Goal: Transaction & Acquisition: Download file/media

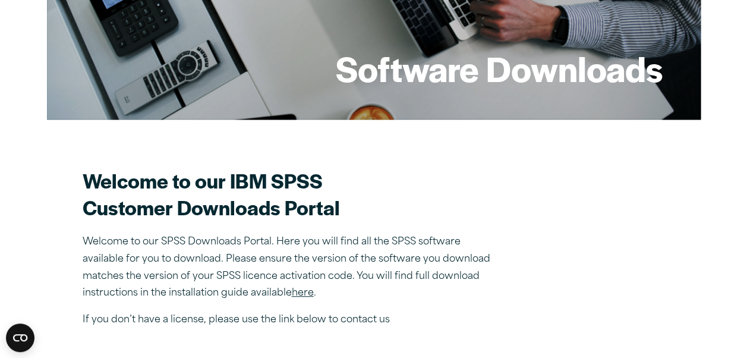
scroll to position [215, 0]
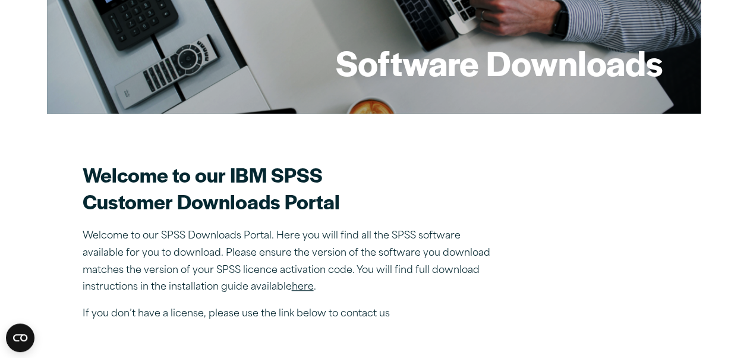
click at [310, 285] on link "here" at bounding box center [303, 287] width 22 height 10
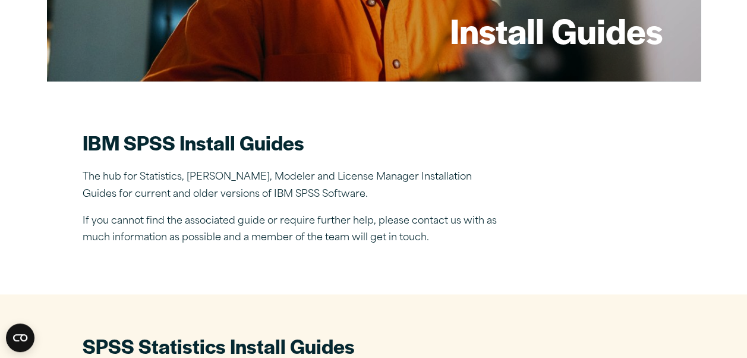
scroll to position [284, 0]
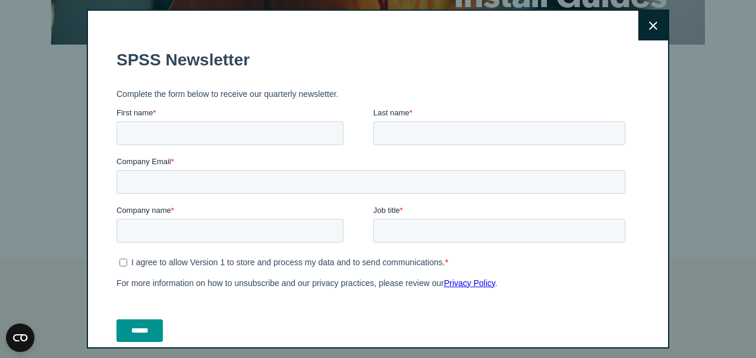
click at [638, 27] on button "Close" at bounding box center [653, 26] width 30 height 30
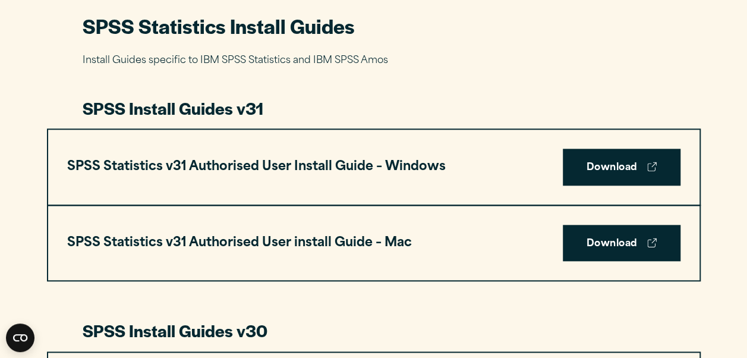
scroll to position [568, 0]
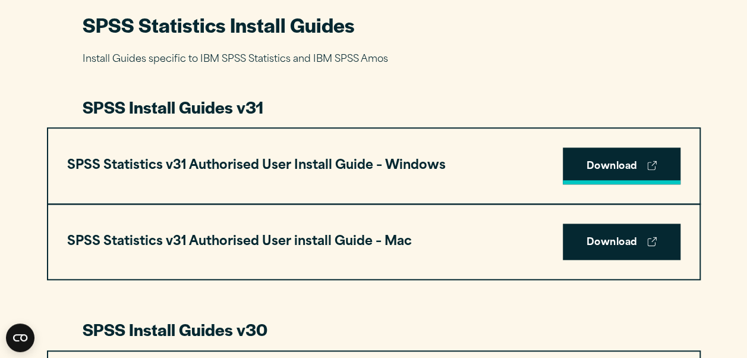
click at [579, 171] on link "Download" at bounding box center [622, 165] width 118 height 37
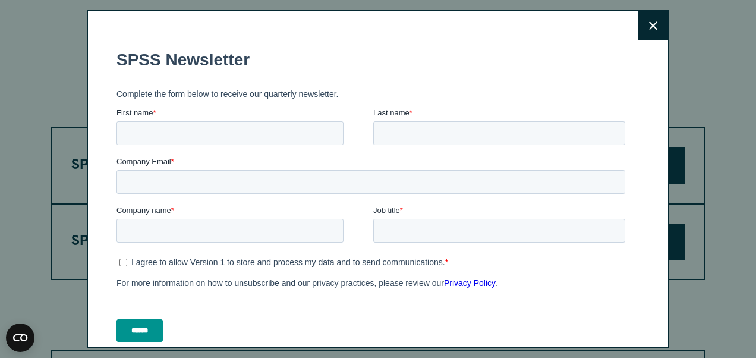
click at [644, 29] on button "Close" at bounding box center [653, 26] width 30 height 30
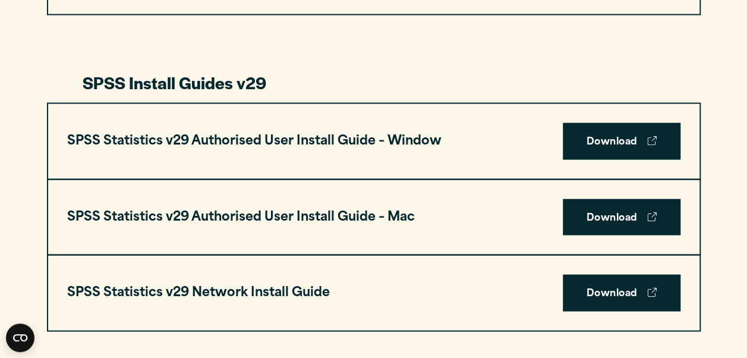
scroll to position [1132, 0]
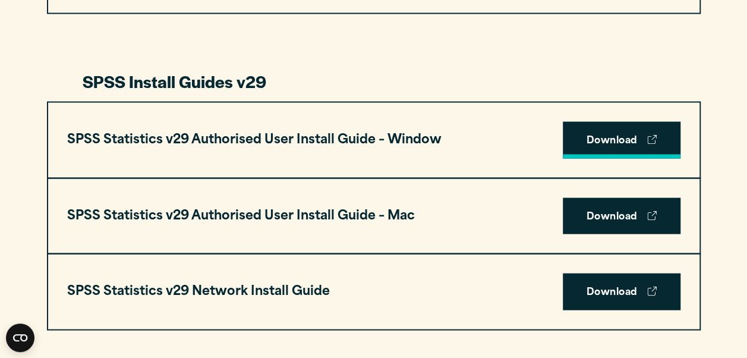
click at [606, 149] on link "Download" at bounding box center [622, 140] width 118 height 37
click at [595, 144] on link "Download" at bounding box center [622, 140] width 118 height 37
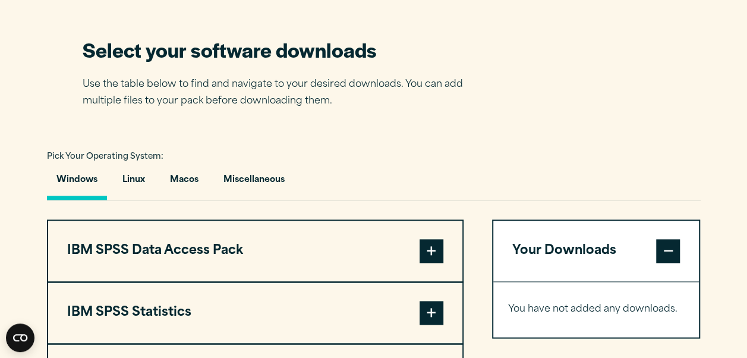
scroll to position [745, 0]
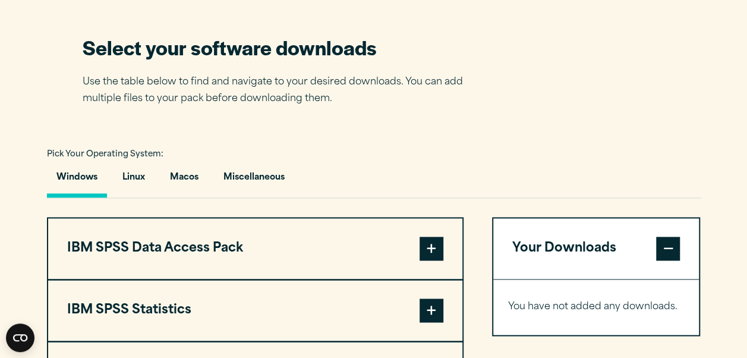
click at [99, 184] on button "Windows" at bounding box center [77, 180] width 60 height 34
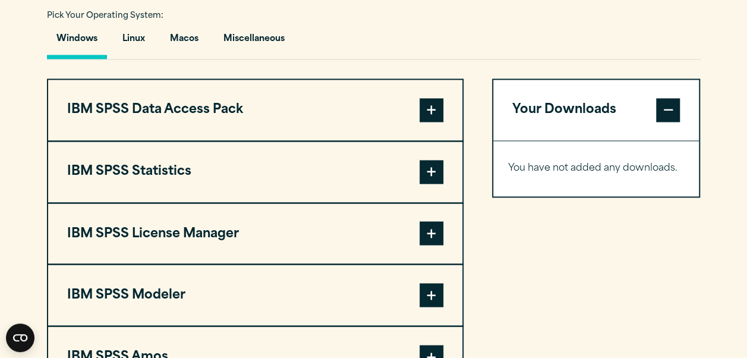
scroll to position [885, 0]
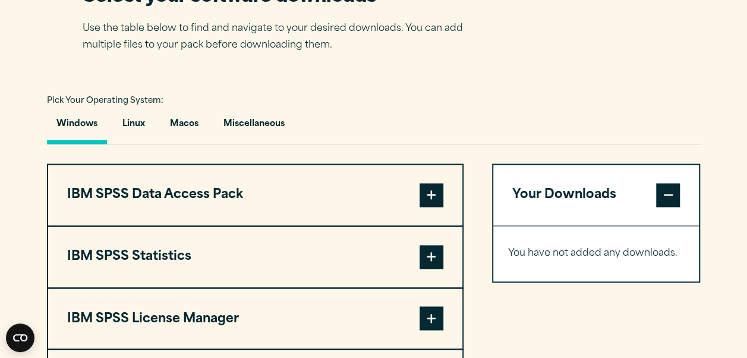
scroll to position [800, 0]
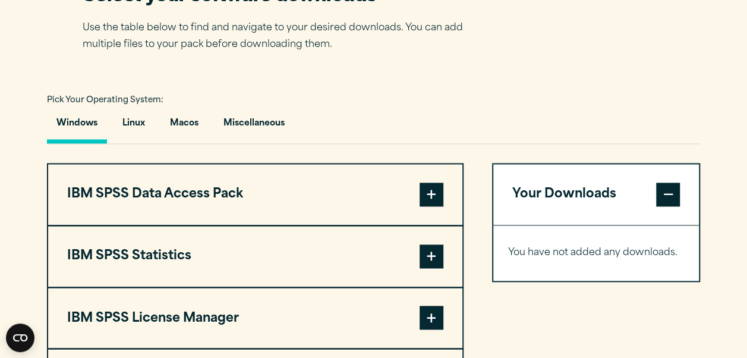
click at [91, 119] on button "Windows" at bounding box center [77, 126] width 60 height 34
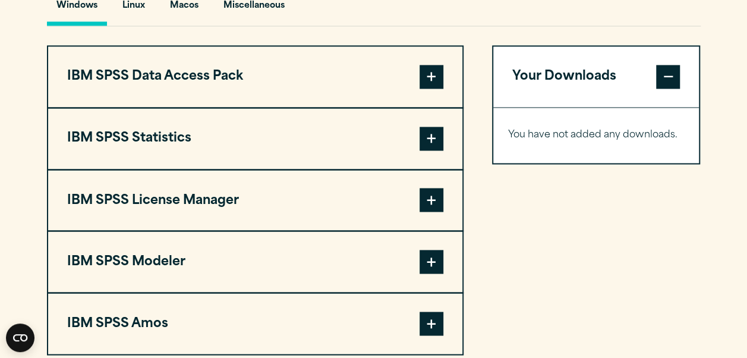
scroll to position [921, 0]
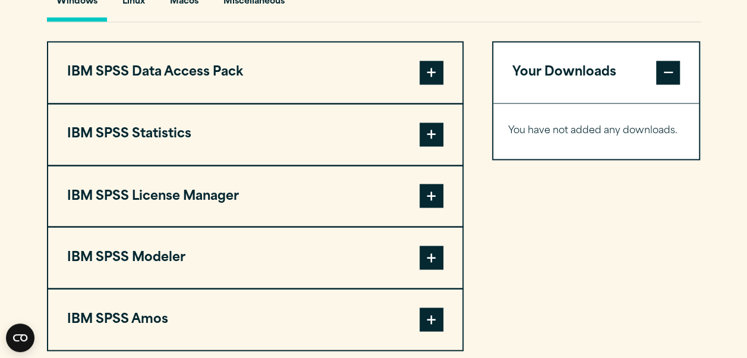
click at [274, 143] on button "IBM SPSS Statistics" at bounding box center [255, 134] width 414 height 61
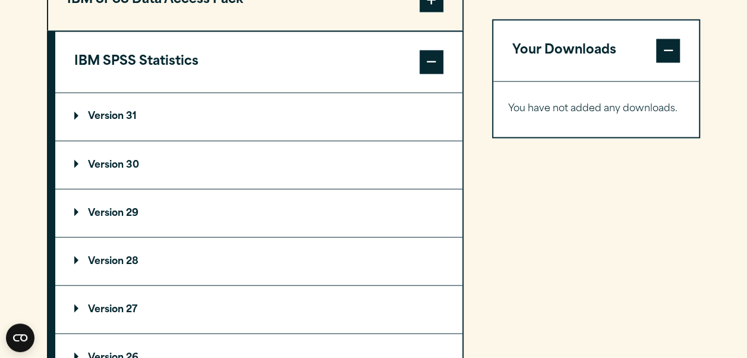
scroll to position [996, 0]
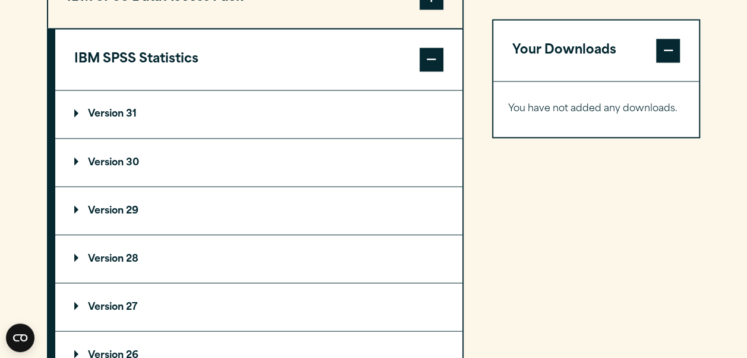
click at [162, 209] on summary "Version 29" at bounding box center [258, 211] width 407 height 48
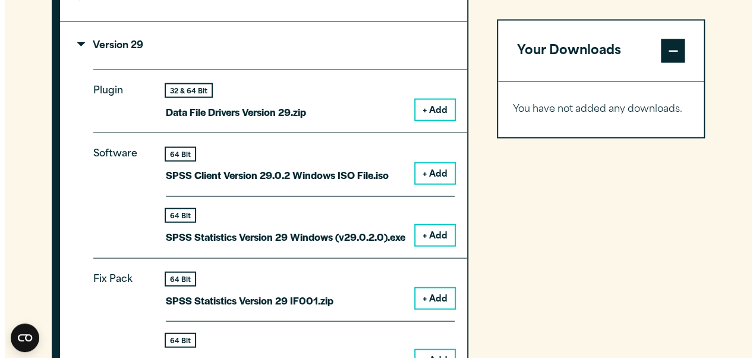
scroll to position [1161, 0]
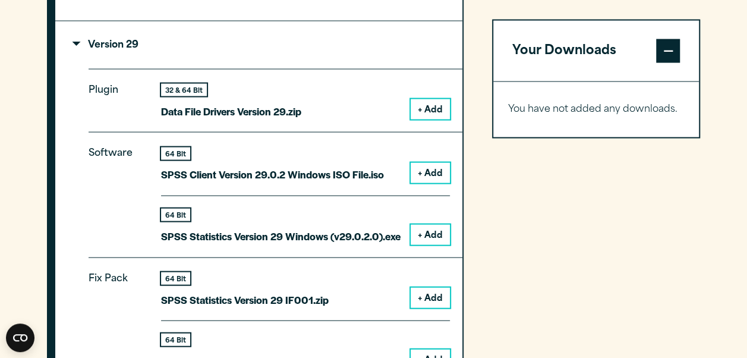
click at [440, 233] on button "+ Add" at bounding box center [429, 235] width 39 height 20
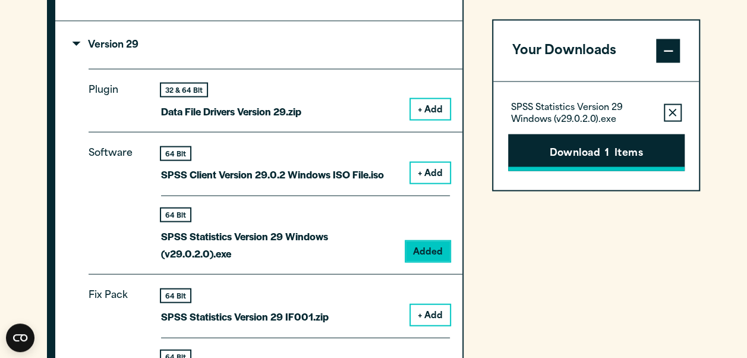
click at [571, 149] on button "Download 1 Items" at bounding box center [596, 152] width 176 height 37
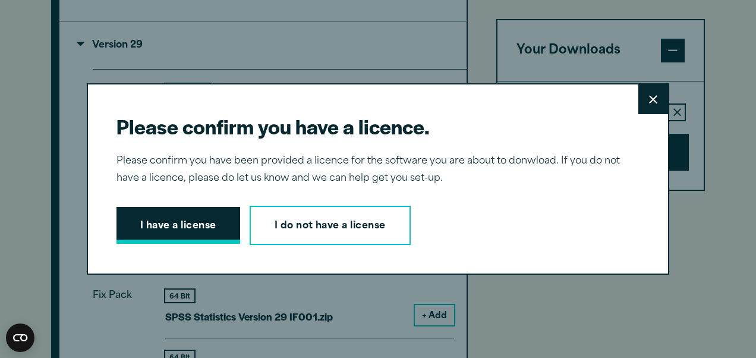
click at [191, 225] on button "I have a license" at bounding box center [178, 225] width 124 height 37
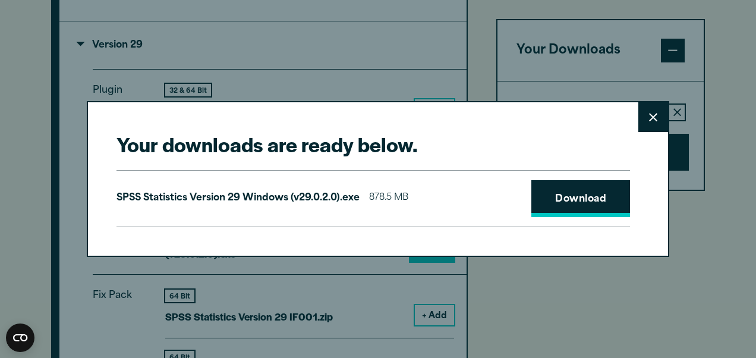
click at [558, 208] on link "Download" at bounding box center [580, 198] width 99 height 37
